Goal: Task Accomplishment & Management: Use online tool/utility

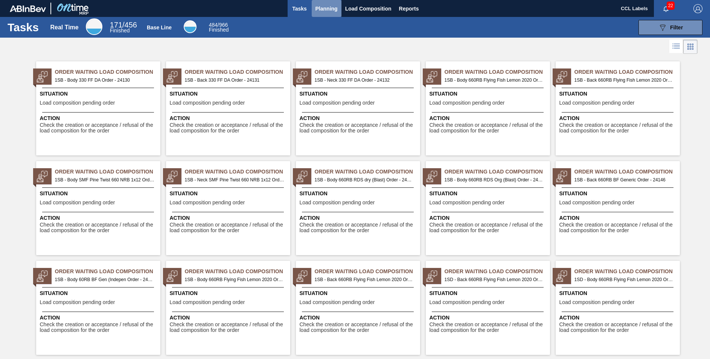
click at [327, 11] on span "Planning" at bounding box center [327, 8] width 22 height 9
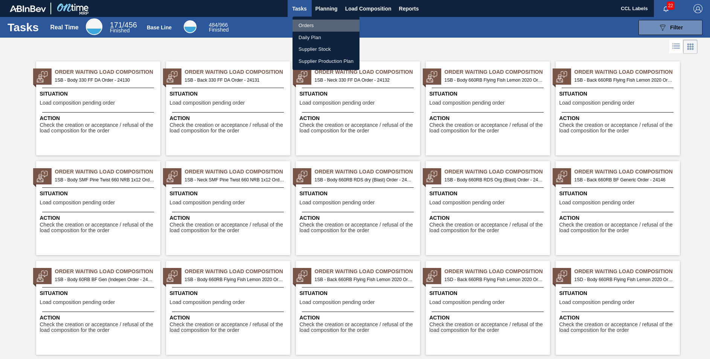
click at [312, 25] on li "Orders" at bounding box center [326, 26] width 67 height 12
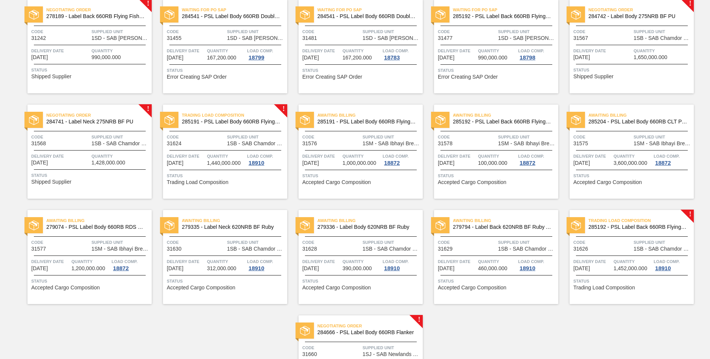
scroll to position [568, 0]
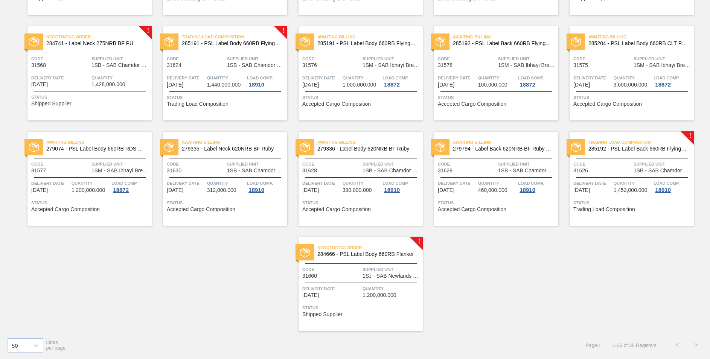
click at [354, 255] on span "284666 - PSL Label Body 660RB Flanker" at bounding box center [367, 255] width 99 height 6
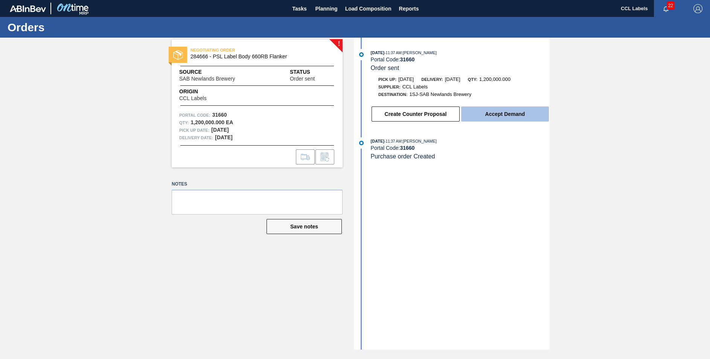
click at [516, 116] on button "Accept Demand" at bounding box center [505, 114] width 88 height 15
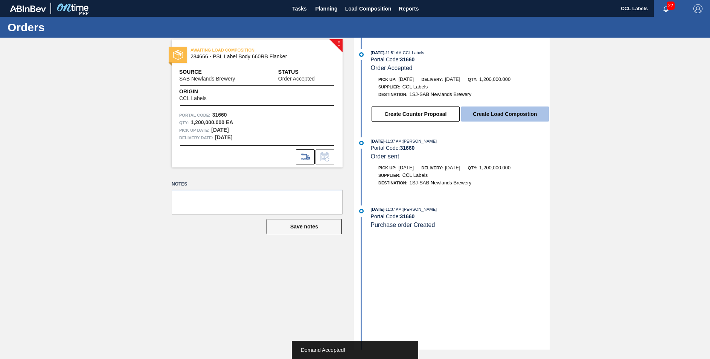
click at [507, 111] on button "Create Load Composition" at bounding box center [505, 114] width 88 height 15
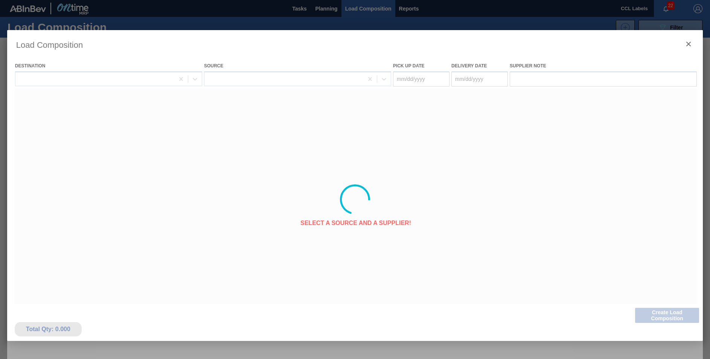
type Date "[DATE]"
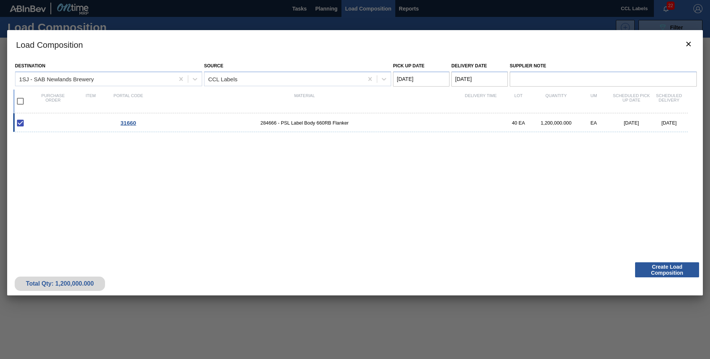
click at [467, 76] on Date "[DATE]" at bounding box center [480, 79] width 56 height 15
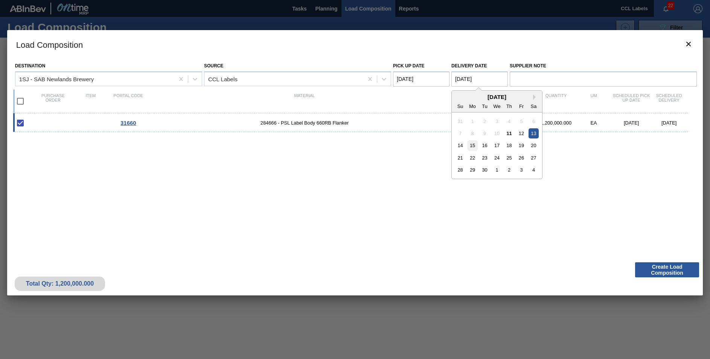
click at [473, 146] on div "15" at bounding box center [473, 145] width 10 height 10
type Date "[DATE]"
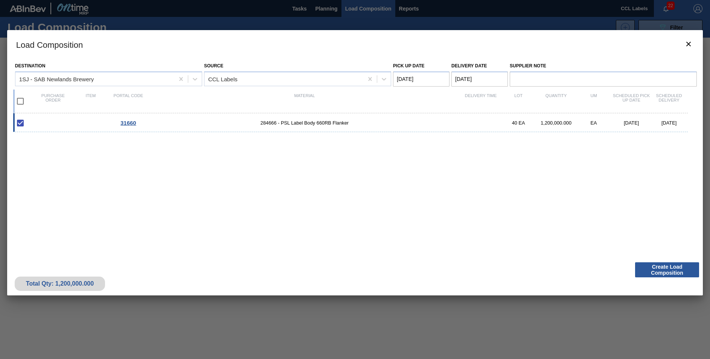
click at [413, 217] on div "31660 284666 - PSL Label Body 660RB Flanker 40 EA 1,200,000.000 EA [DATE] [DATE]" at bounding box center [353, 181] width 681 height 137
click at [687, 264] on button "Create Load Composition" at bounding box center [667, 270] width 64 height 15
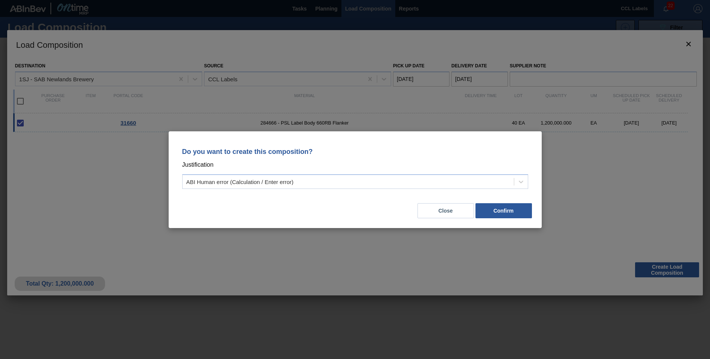
drag, startPoint x: 291, startPoint y: 177, endPoint x: 290, endPoint y: 191, distance: 13.6
click at [290, 179] on div "ABI Human error (Calculation / Enter error)" at bounding box center [348, 181] width 331 height 11
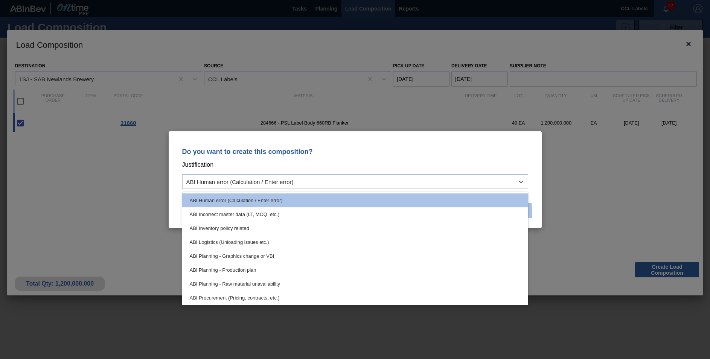
click at [530, 214] on button "Confirm" at bounding box center [504, 210] width 56 height 15
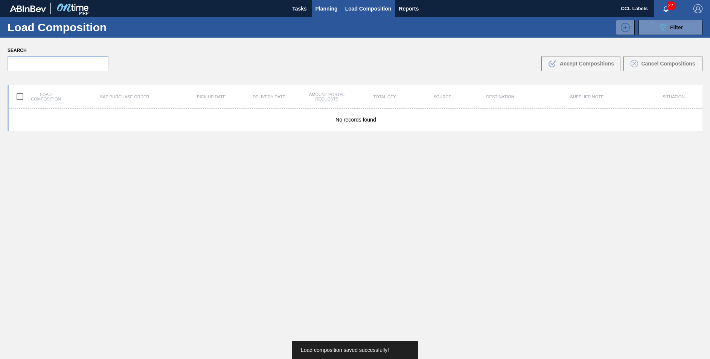
click at [320, 7] on span "Planning" at bounding box center [327, 8] width 22 height 9
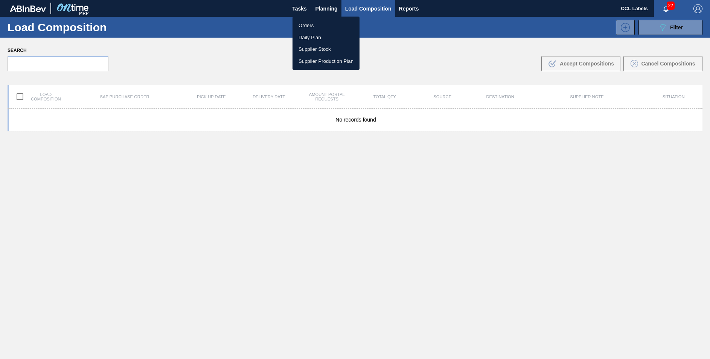
drag, startPoint x: 302, startPoint y: 22, endPoint x: 324, endPoint y: 32, distance: 23.9
click at [303, 23] on li "Orders" at bounding box center [326, 26] width 67 height 12
click at [324, 26] on li "Orders" at bounding box center [326, 26] width 67 height 12
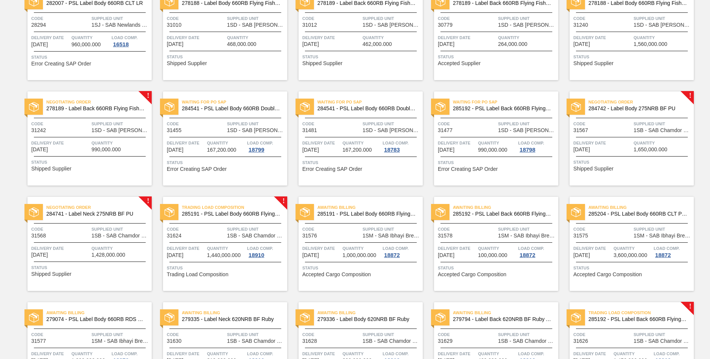
scroll to position [565, 0]
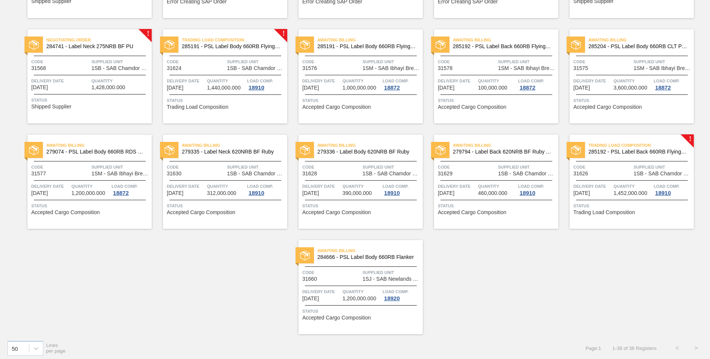
click at [371, 260] on span "284666 - PSL Label Body 660RB Flanker" at bounding box center [367, 258] width 99 height 6
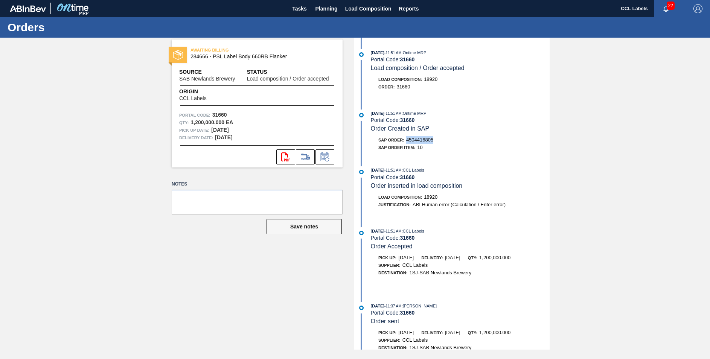
drag, startPoint x: 435, startPoint y: 141, endPoint x: 409, endPoint y: 141, distance: 26.0
click at [409, 141] on div "SAP Order: 4504416805" at bounding box center [406, 140] width 55 height 8
copy span "4504416805"
drag, startPoint x: 429, startPoint y: 137, endPoint x: 658, endPoint y: 58, distance: 242.7
click at [660, 58] on div "AWAITING BILLING 284666 - PSL Label Body 660RB Flanker Source SAB Newlands Brew…" at bounding box center [355, 194] width 710 height 312
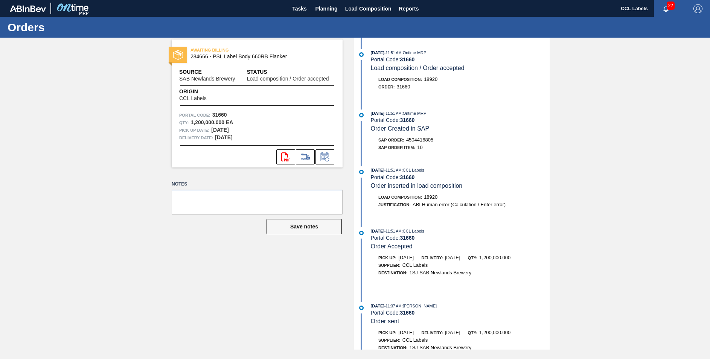
click at [438, 140] on div "SAP Order: 4504416805" at bounding box center [460, 140] width 179 height 8
click at [434, 140] on div "SAP Order: 4504416805" at bounding box center [406, 140] width 55 height 8
drag, startPoint x: 435, startPoint y: 140, endPoint x: 408, endPoint y: 140, distance: 27.9
click at [408, 140] on div "SAP Order: 4504416805" at bounding box center [460, 140] width 179 height 8
drag, startPoint x: 408, startPoint y: 140, endPoint x: 415, endPoint y: 139, distance: 7.4
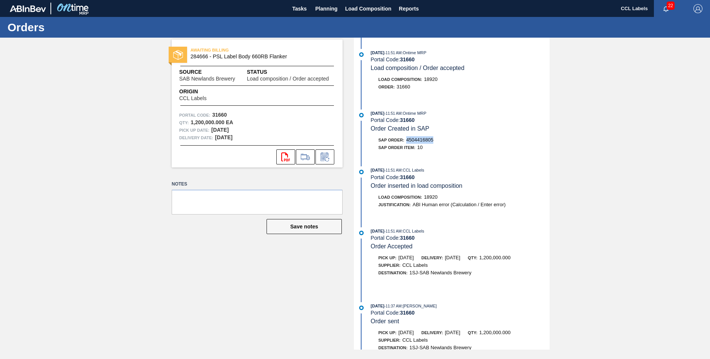
copy span "4504416805"
drag, startPoint x: 481, startPoint y: 249, endPoint x: 490, endPoint y: 256, distance: 12.1
click at [481, 249] on div "[DATE] 11:51 AM : CCL Labels Portal Code: 31660 Order Accepted" at bounding box center [460, 238] width 179 height 23
